Goal: Information Seeking & Learning: Find contact information

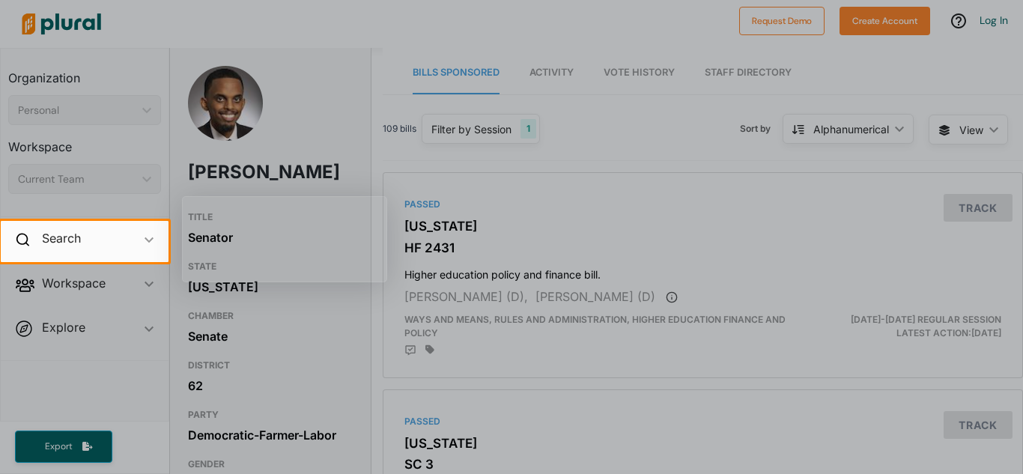
click at [471, 175] on div at bounding box center [511, 110] width 1023 height 221
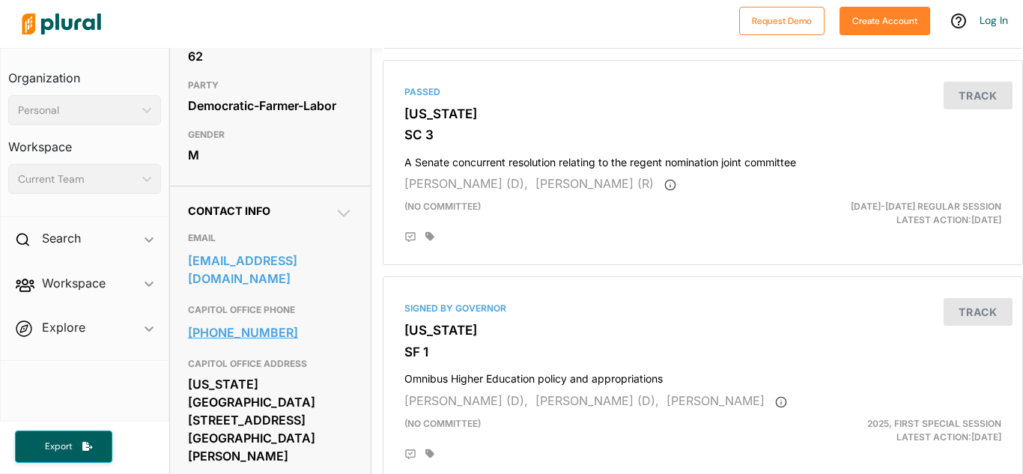
scroll to position [392, 0]
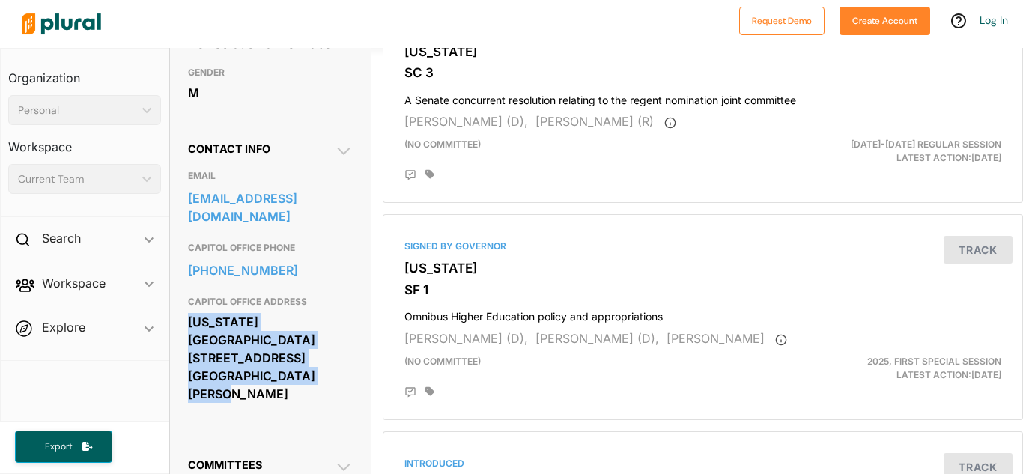
drag, startPoint x: 187, startPoint y: 331, endPoint x: 295, endPoint y: 371, distance: 115.7
click at [295, 371] on div "Contact Info EMAIL sen.omar.fateh@senate.mn CAPITOL OFFICE PHONE 651-296-4261 C…" at bounding box center [270, 282] width 201 height 316
copy div "Minnesota Senate Building 95 University Ave. West St. Paul, MN 55155"
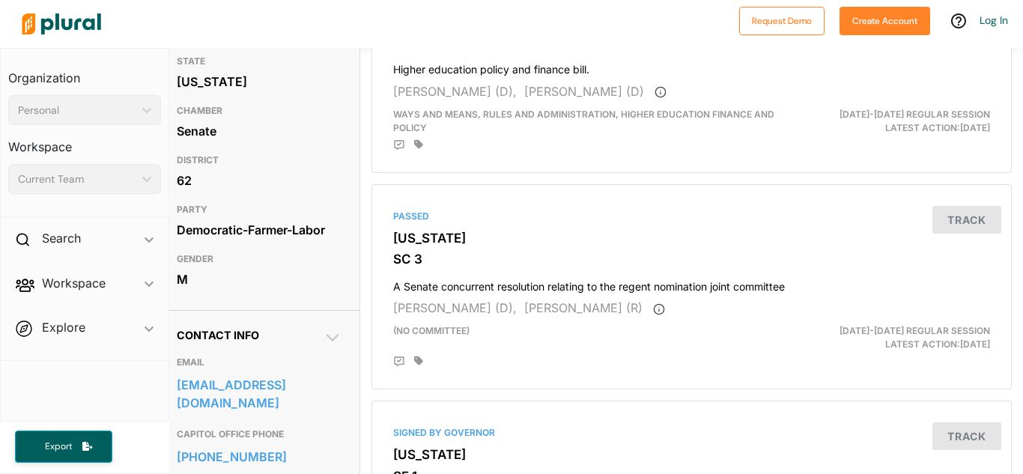
scroll to position [205, 11]
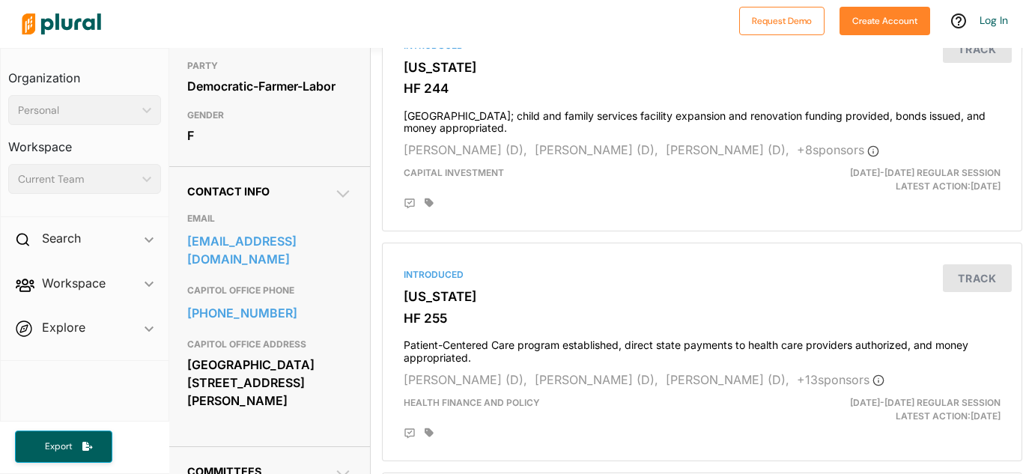
scroll to position [376, 0]
drag, startPoint x: 298, startPoint y: 401, endPoint x: 182, endPoint y: 367, distance: 120.9
click at [182, 367] on div "Contact Info EMAIL [EMAIL_ADDRESS][DOMAIN_NAME] CAPITOL OFFICE PHONE [PHONE_NUM…" at bounding box center [270, 306] width 201 height 280
copy div "[GEOGRAPHIC_DATA] [STREET_ADDRESS][PERSON_NAME]"
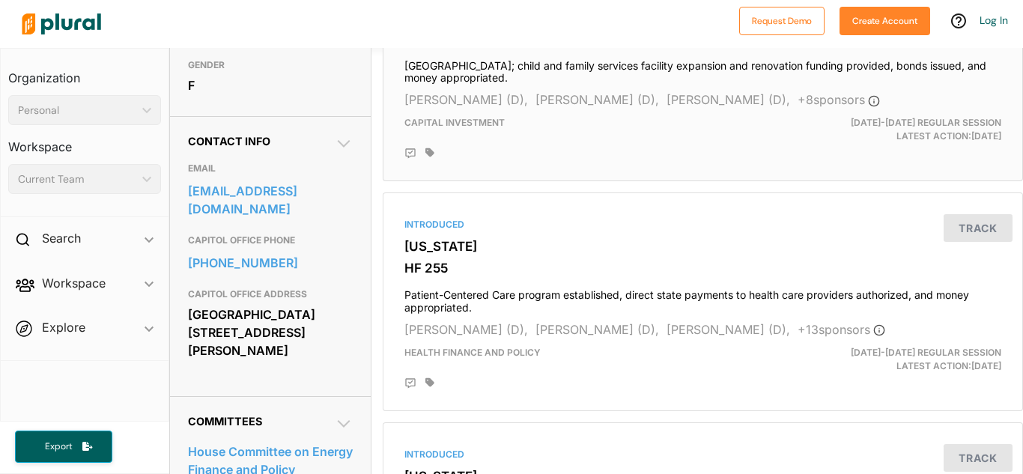
scroll to position [427, 0]
click at [617, 296] on h4 "Patient-Centered Care program established, direct state payments to health care…" at bounding box center [703, 297] width 597 height 33
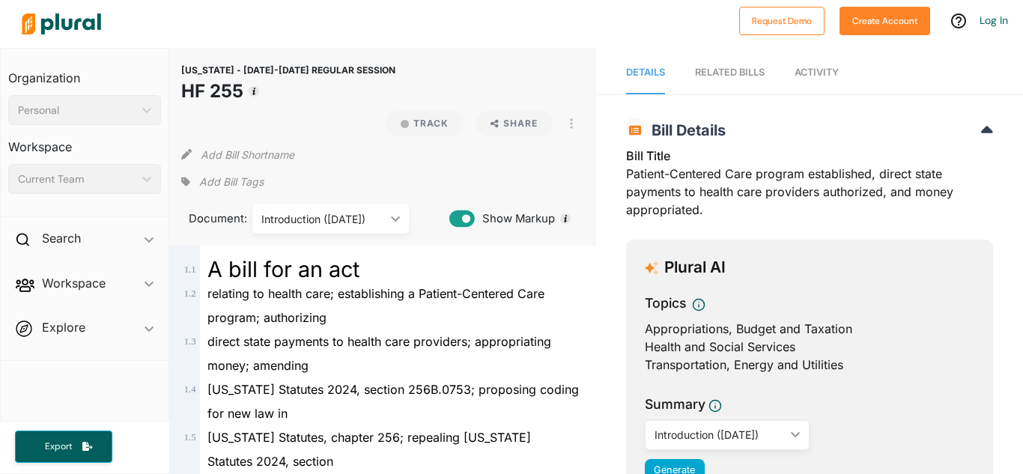
click at [835, 73] on span "Activity" at bounding box center [817, 72] width 44 height 11
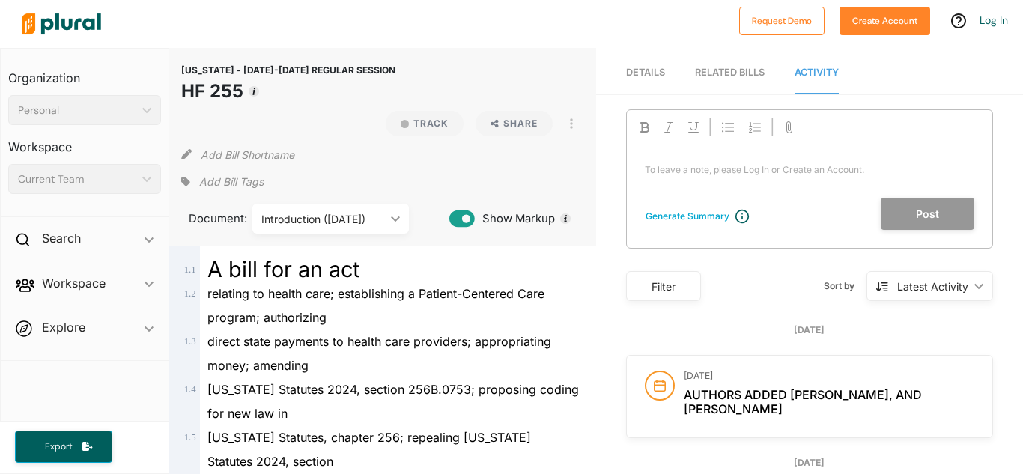
click at [629, 73] on span "Details" at bounding box center [645, 72] width 39 height 11
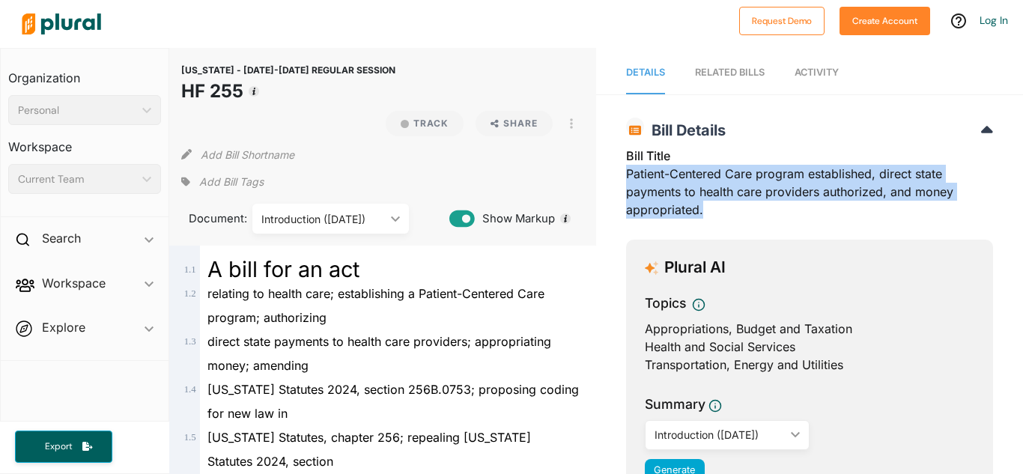
drag, startPoint x: 623, startPoint y: 175, endPoint x: 711, endPoint y: 205, distance: 93.4
click at [711, 205] on div "Bill Title Patient-Centered Care program established, direct state payments to …" at bounding box center [809, 187] width 367 height 81
copy div "Patient-Centered Care program established, direct state payments to health care…"
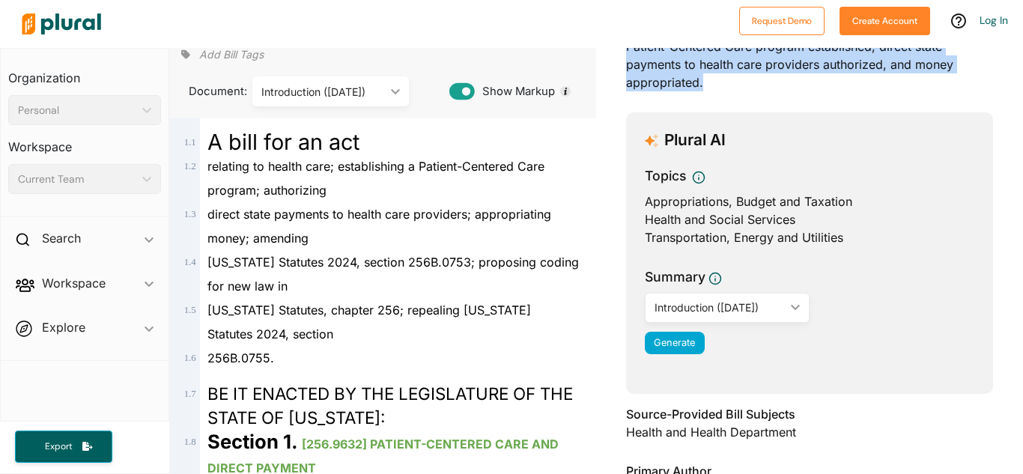
scroll to position [160, 0]
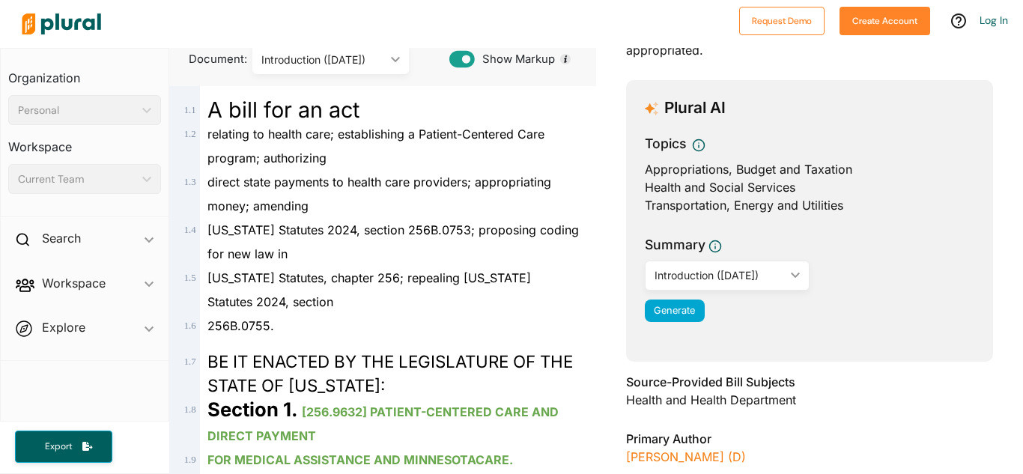
click at [213, 246] on div "[US_STATE] Statutes 2024, section 256B.0753; proposing coding for new law in" at bounding box center [389, 242] width 379 height 48
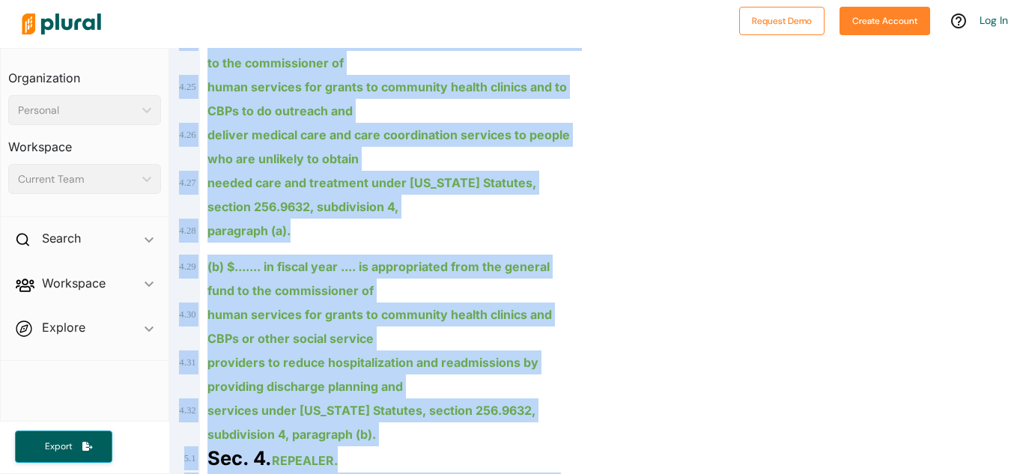
scroll to position [5289, 0]
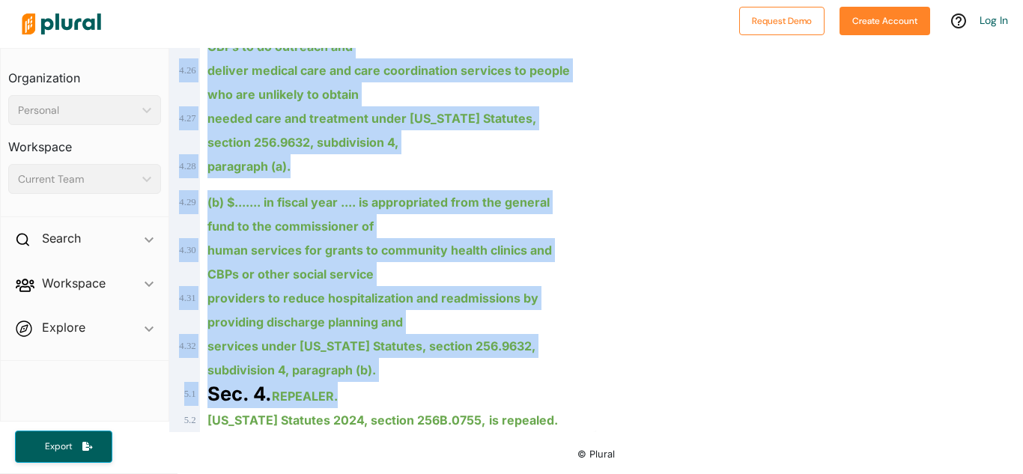
drag, startPoint x: 209, startPoint y: 263, endPoint x: 569, endPoint y: 408, distance: 387.9
copy div "A bill for an act 1 . 2 relating to health care; establishing a Patient-Centere…"
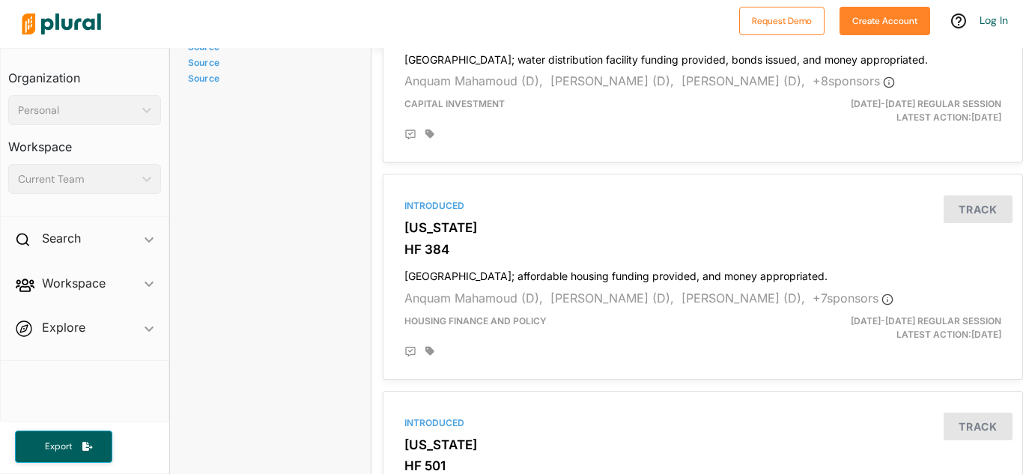
scroll to position [1122, 0]
click at [731, 235] on h3 "[US_STATE]" at bounding box center [703, 227] width 597 height 15
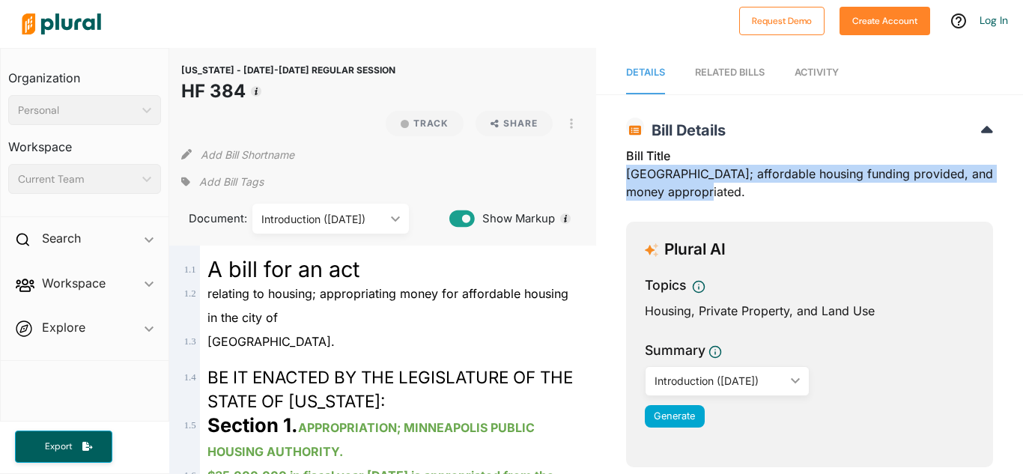
drag, startPoint x: 618, startPoint y: 172, endPoint x: 716, endPoint y: 187, distance: 98.5
copy div "[GEOGRAPHIC_DATA]; affordable housing funding provided, and money appropriated."
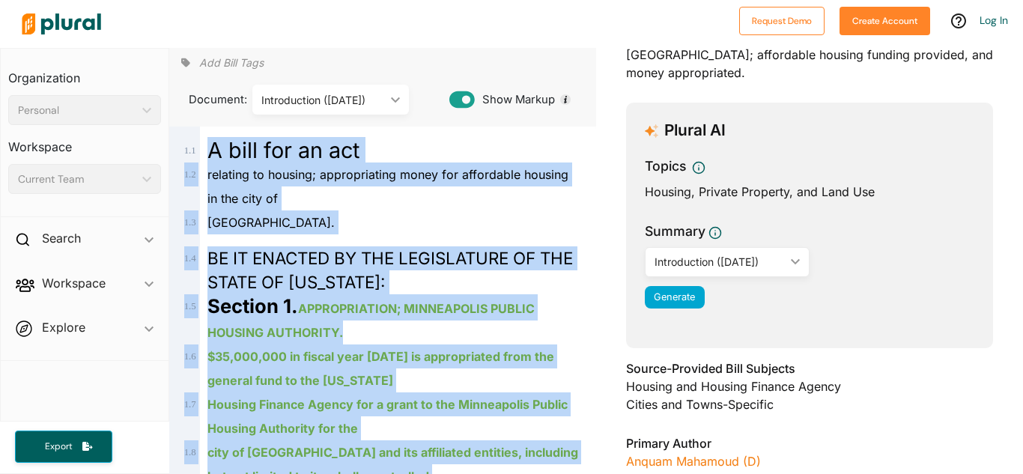
scroll to position [606, 0]
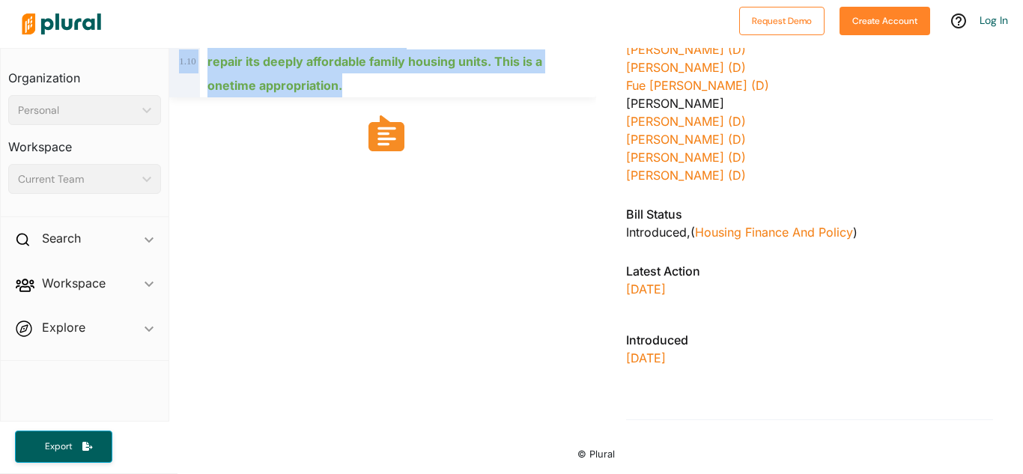
drag, startPoint x: 211, startPoint y: 258, endPoint x: 482, endPoint y: 195, distance: 278.6
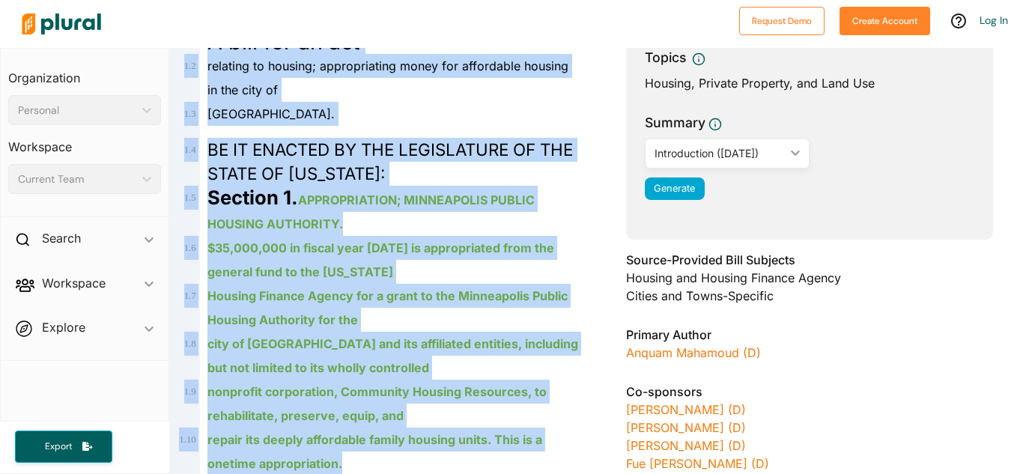
scroll to position [226, 0]
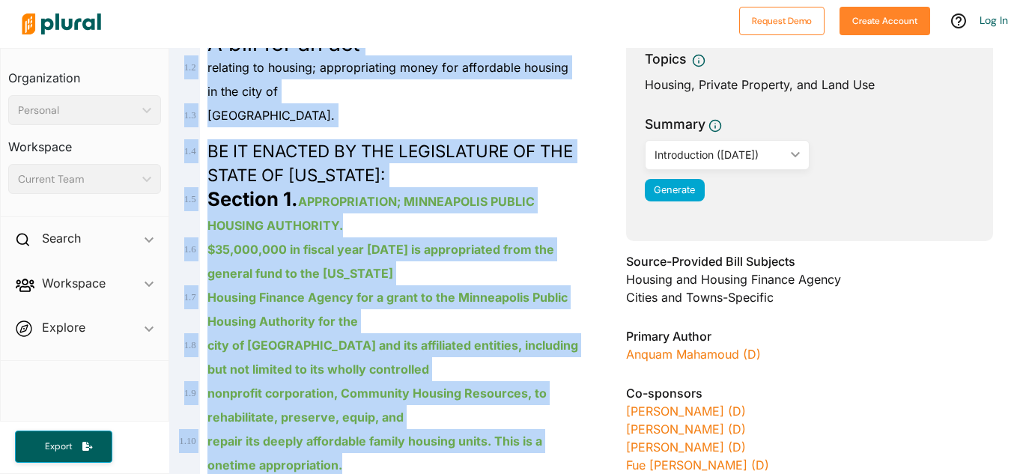
copy div "A bill for an act 1 . 2 relating to housing; appropriating money for affordable…"
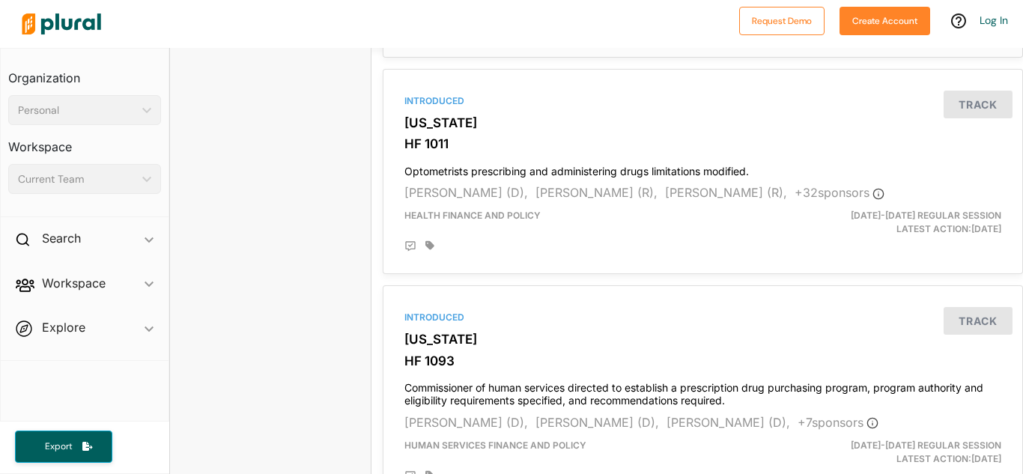
scroll to position [2783, 0]
click at [636, 136] on h3 "HF 1011" at bounding box center [703, 143] width 597 height 15
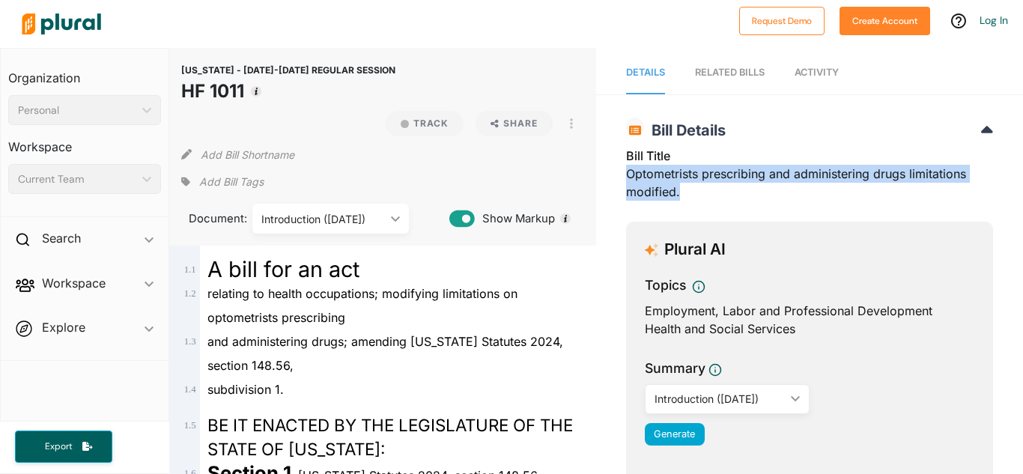
drag, startPoint x: 617, startPoint y: 173, endPoint x: 675, endPoint y: 187, distance: 60.2
copy div "Optometrists prescribing and administering drugs limitations modified."
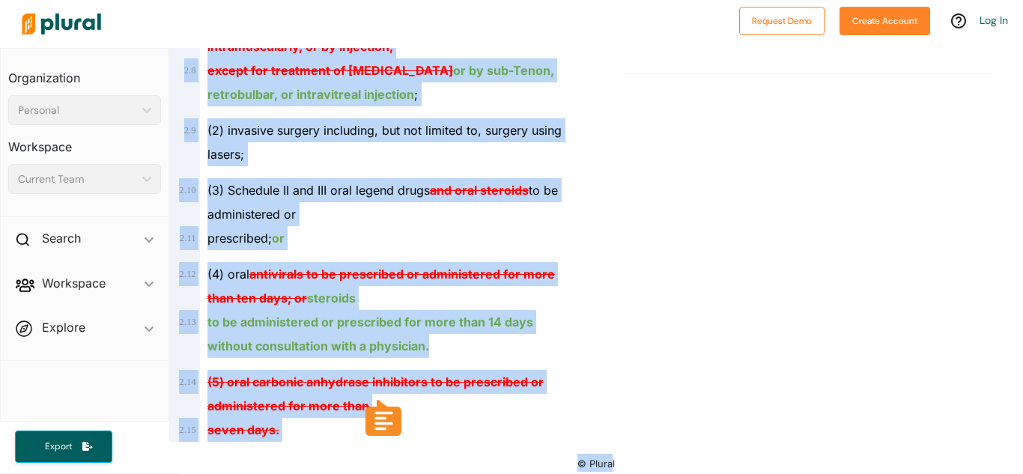
scroll to position [1412, 0]
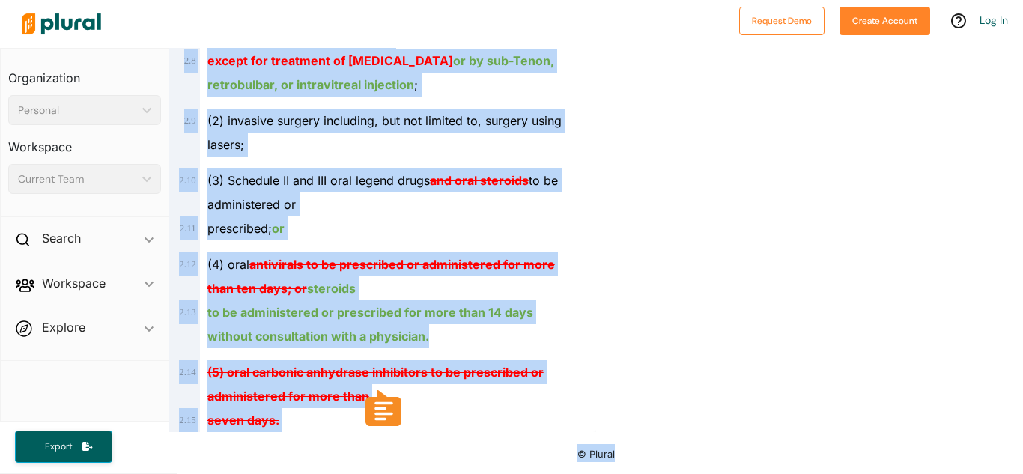
drag, startPoint x: 205, startPoint y: 273, endPoint x: 639, endPoint y: 479, distance: 480.9
click at [639, 474] on html "Request Demo Create Account Log In Organization Personal ic_keyboard_arrow_down…" at bounding box center [511, 237] width 1023 height 474
copy div "A bill for an act 1 . 2 relating to health occupations; modifying limitations o…"
